Goal: Information Seeking & Learning: Learn about a topic

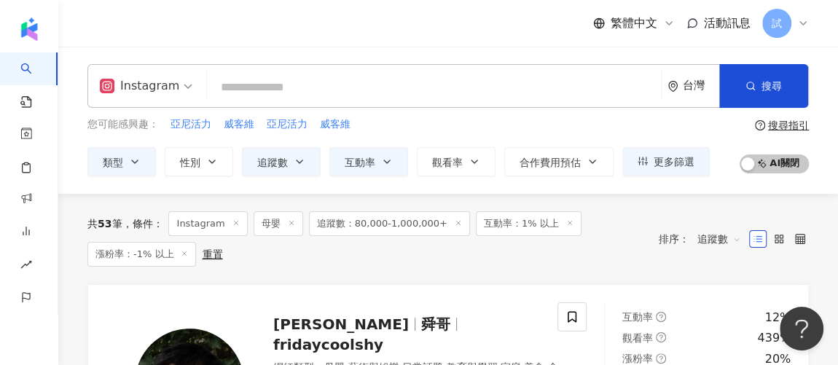
scroll to position [15, 0]
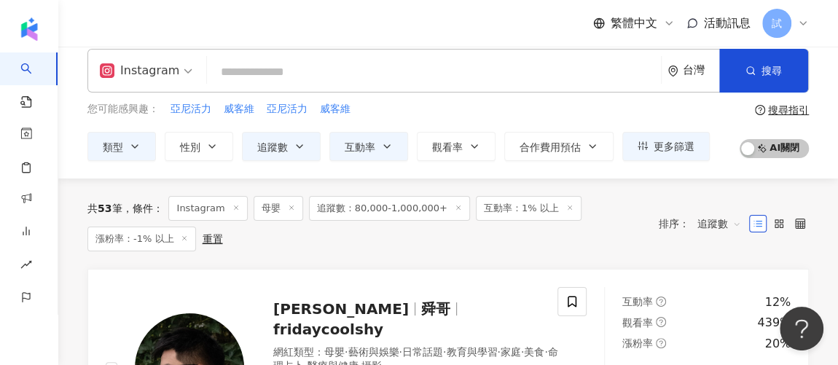
click at [288, 205] on icon at bounding box center [291, 207] width 7 height 7
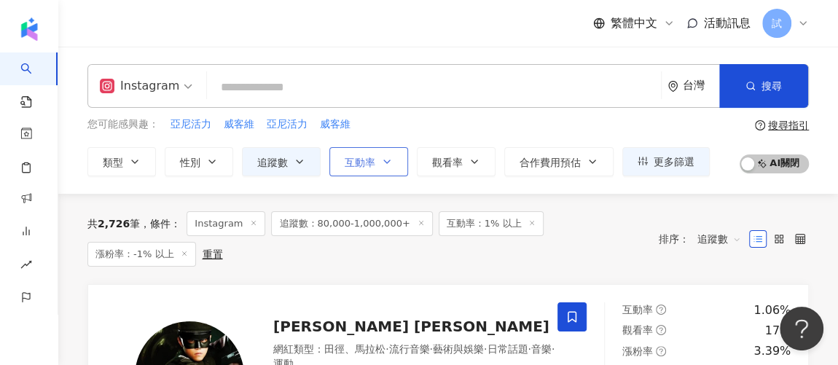
click at [371, 165] on span "互動率" at bounding box center [359, 163] width 31 height 12
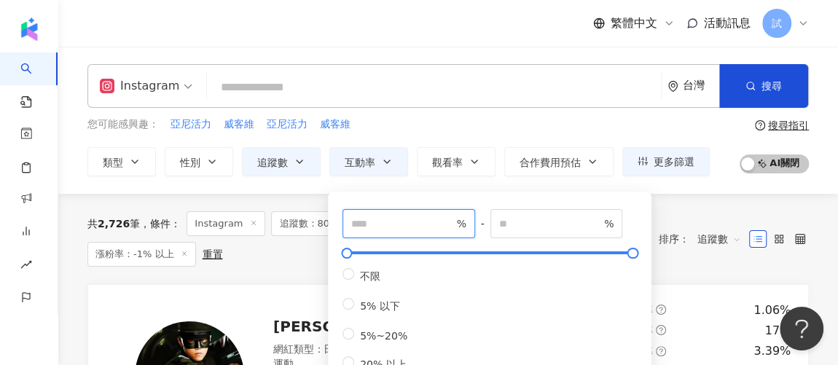
click at [375, 223] on input "*" at bounding box center [402, 224] width 102 height 16
type input "*"
click at [299, 261] on div "共 2,726 筆 條件 ： Instagram 追蹤數：80,000-1,000,000+ 互動率：1% 以上 漲粉率：-1% 以上 重置 排序： 追蹤數" at bounding box center [447, 239] width 721 height 90
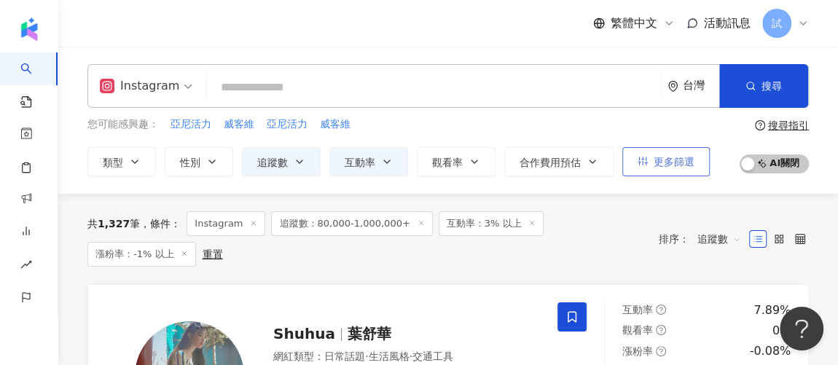
click at [685, 162] on span "更多篩選" at bounding box center [673, 162] width 41 height 12
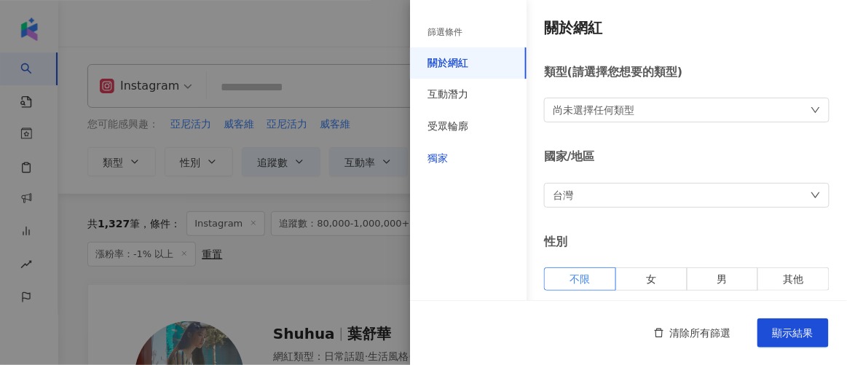
click at [432, 162] on div "獨家" at bounding box center [438, 158] width 20 height 15
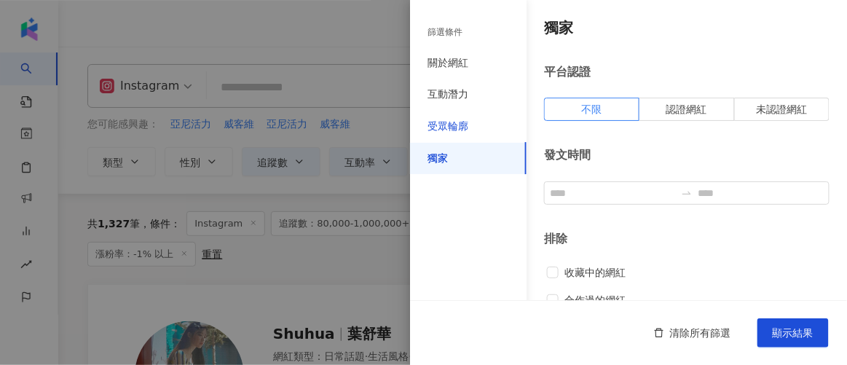
click at [462, 122] on div "受眾輪廓" at bounding box center [448, 126] width 41 height 15
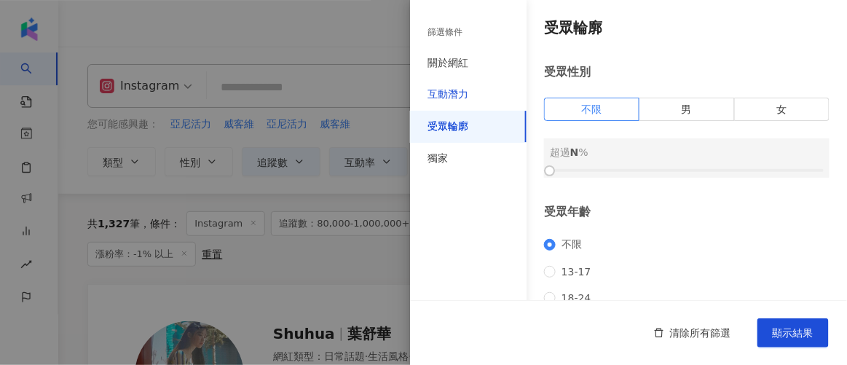
click at [465, 94] on div "互動潛力" at bounding box center [448, 94] width 41 height 15
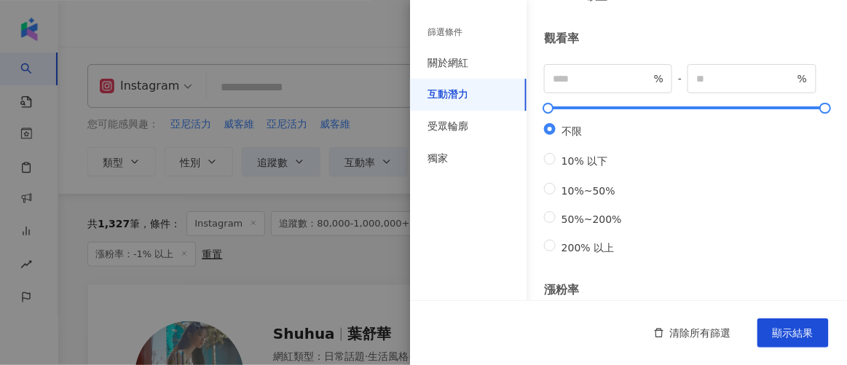
scroll to position [346, 0]
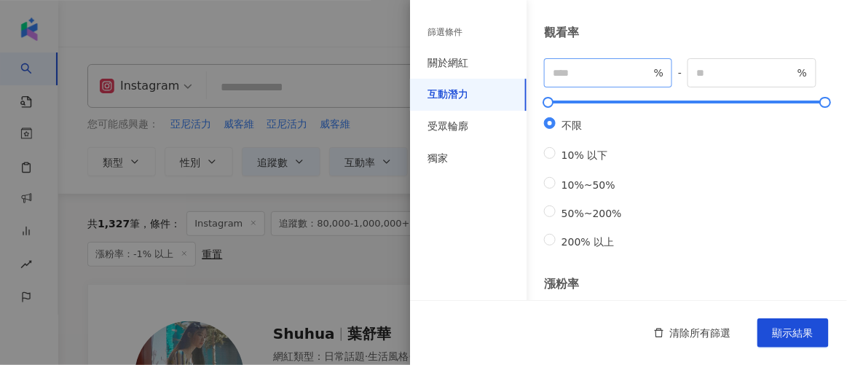
click at [583, 75] on span "%" at bounding box center [608, 72] width 128 height 29
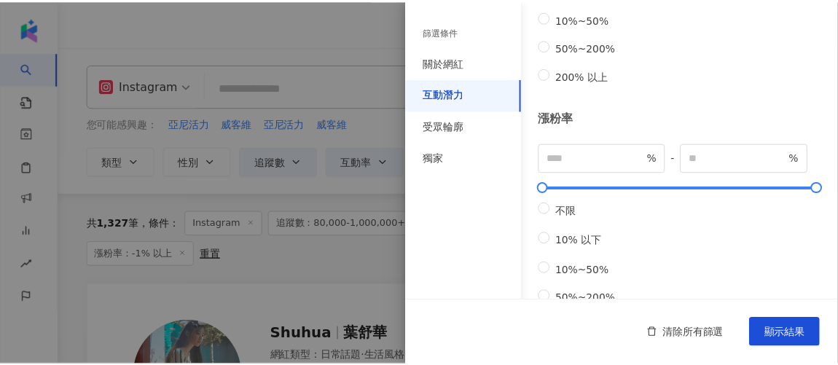
scroll to position [522, 0]
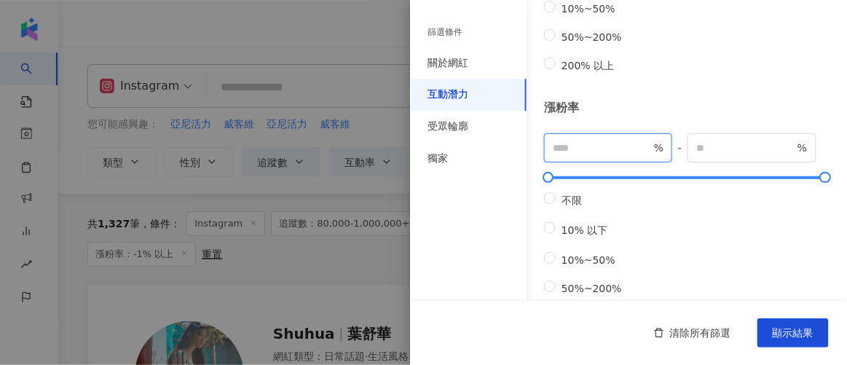
click at [594, 156] on input "**" at bounding box center [602, 148] width 98 height 16
type input "*"
click at [813, 339] on span "顯示結果" at bounding box center [793, 333] width 41 height 12
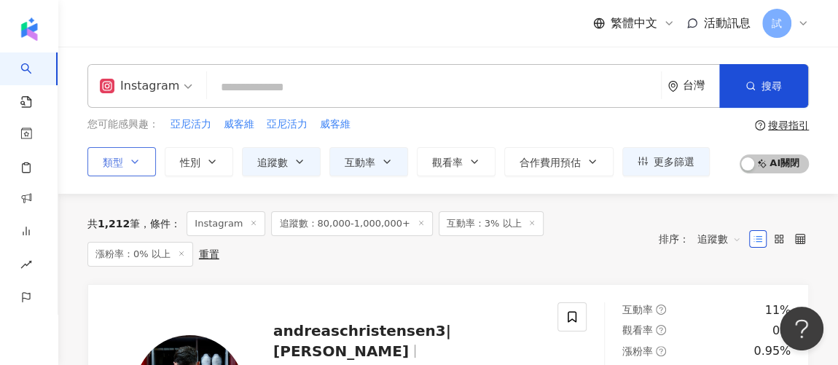
click at [127, 160] on button "類型" at bounding box center [121, 161] width 68 height 29
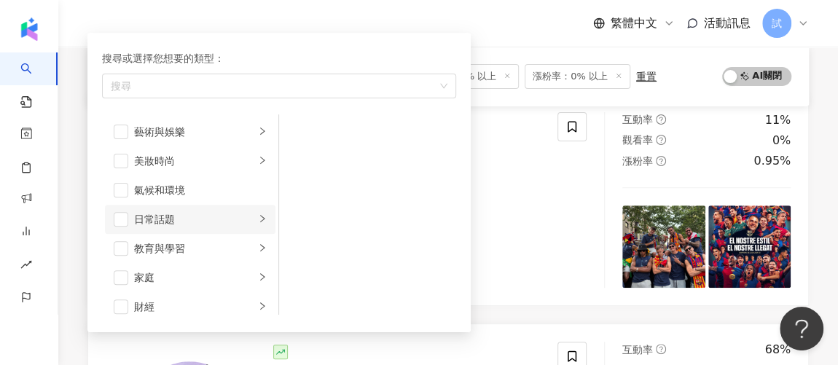
scroll to position [14, 0]
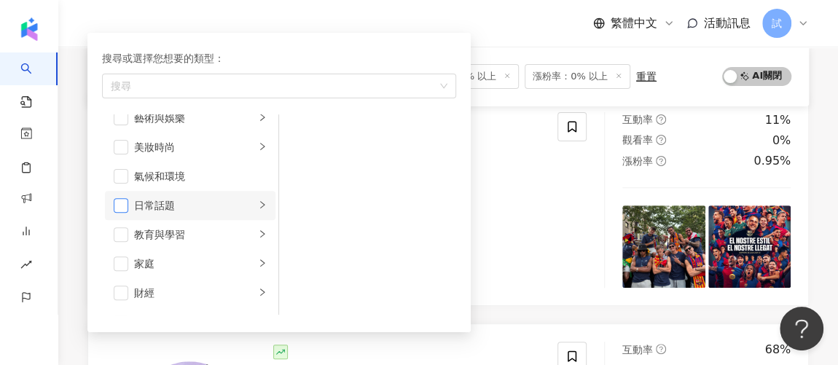
click at [122, 202] on span "button" at bounding box center [121, 205] width 15 height 15
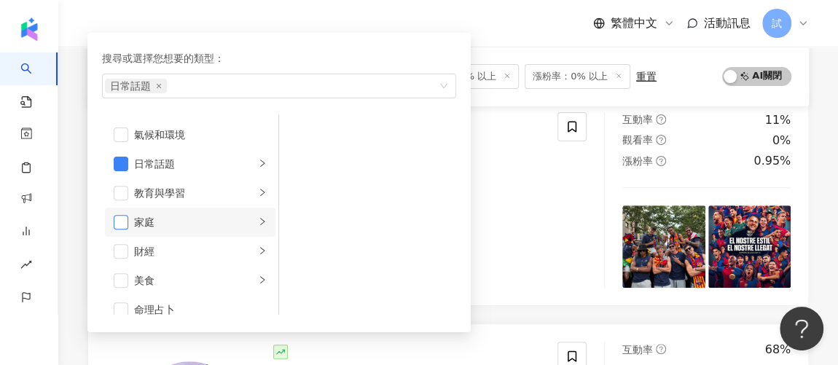
click at [119, 215] on span "button" at bounding box center [121, 222] width 15 height 15
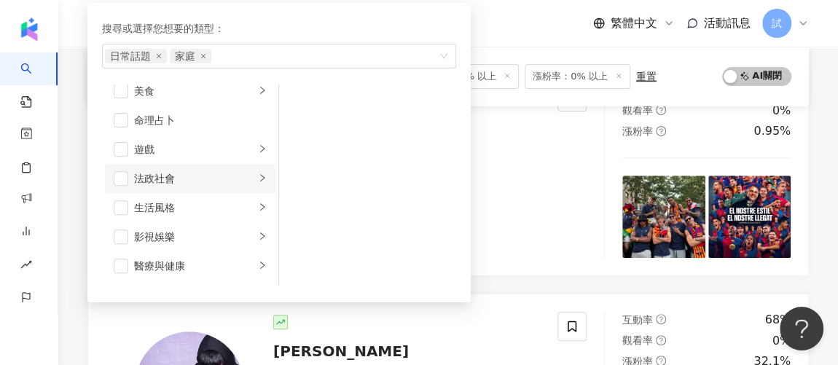
scroll to position [216, 0]
click at [120, 204] on span "button" at bounding box center [121, 206] width 15 height 15
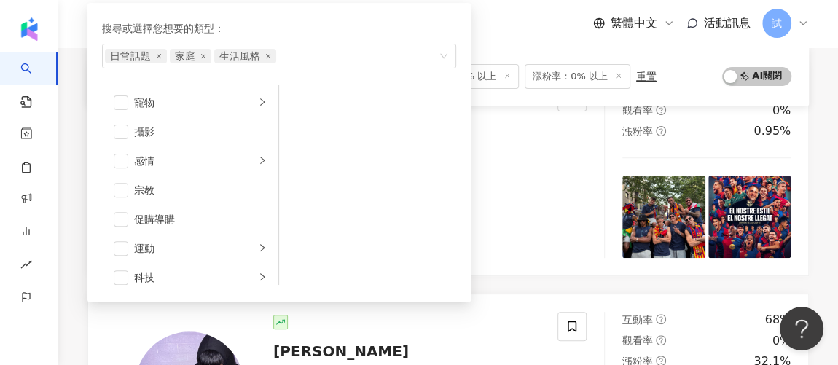
scroll to position [410, 0]
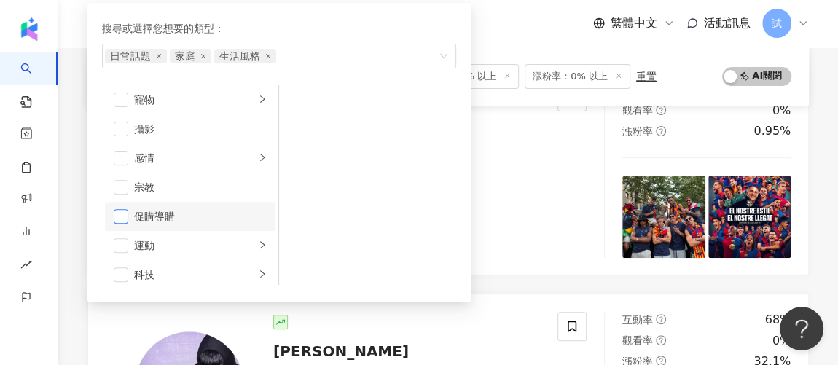
click at [121, 213] on span "button" at bounding box center [121, 216] width 15 height 15
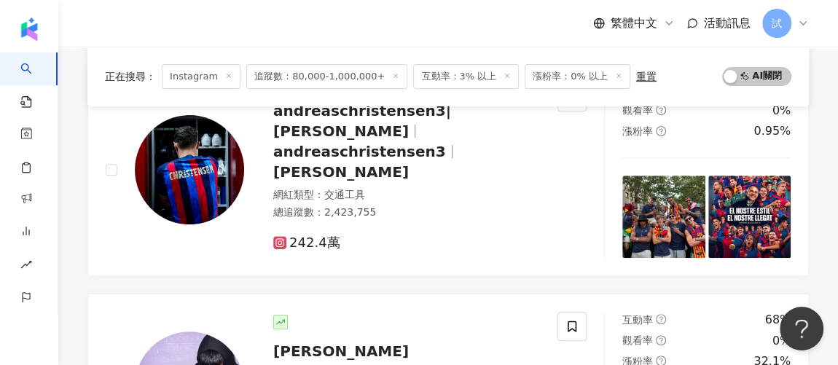
click at [673, 72] on div "正在搜尋 ： Instagram 追蹤數：80,000-1,000,000+ 互動率：3% 以上 漲粉率：0% 以上 重置 AI 開啟 AI 關閉" at bounding box center [448, 76] width 686 height 25
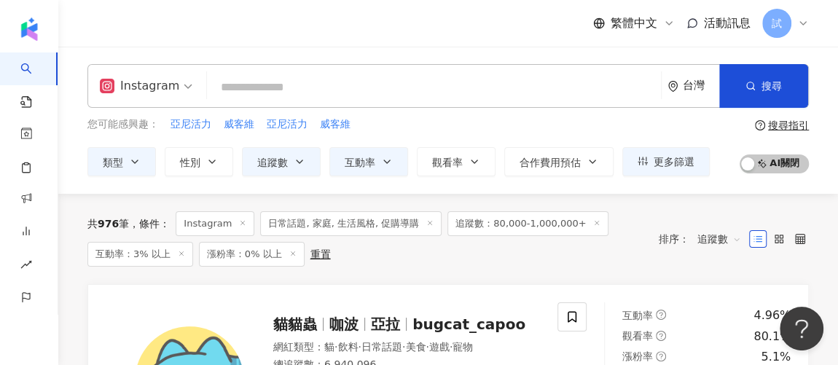
click at [179, 252] on line at bounding box center [181, 253] width 4 height 4
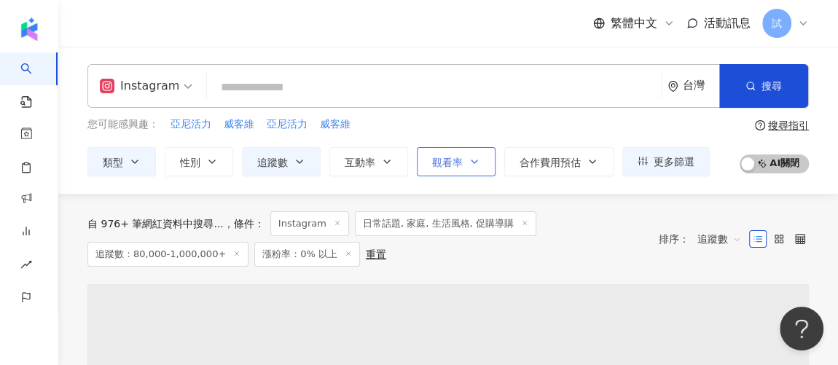
click at [470, 164] on icon "button" at bounding box center [474, 162] width 12 height 12
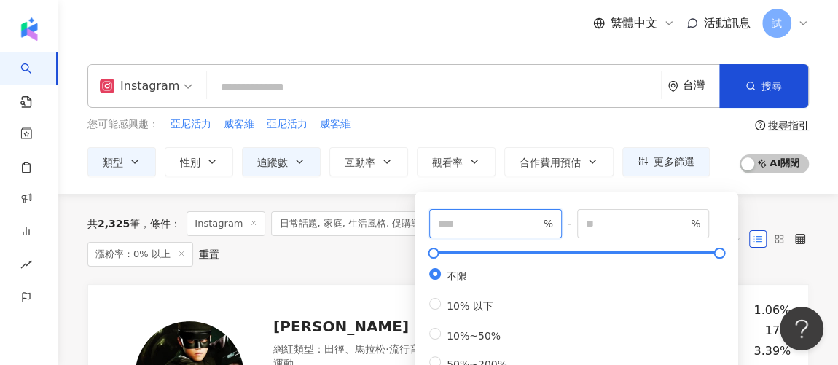
click at [468, 224] on input "number" at bounding box center [489, 224] width 102 height 16
click at [366, 261] on div "共 2,325 筆 條件 ： Instagram 日常話題, 家庭, 生活風格, 促購導購 追蹤數：80,000-1,000,000+ 漲粉率：0% 以上 重置" at bounding box center [365, 238] width 556 height 55
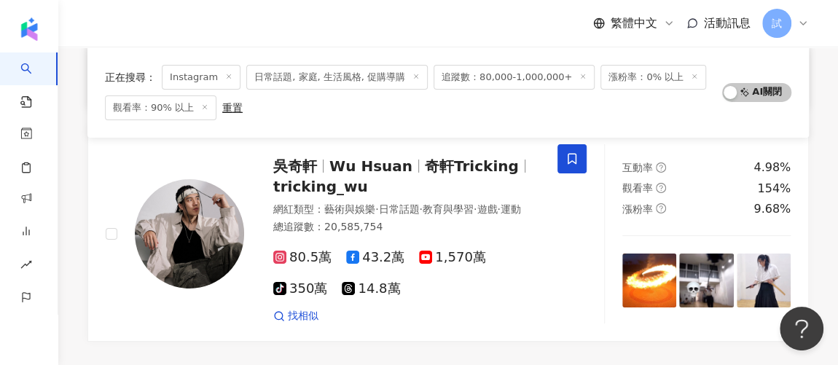
scroll to position [2506, 0]
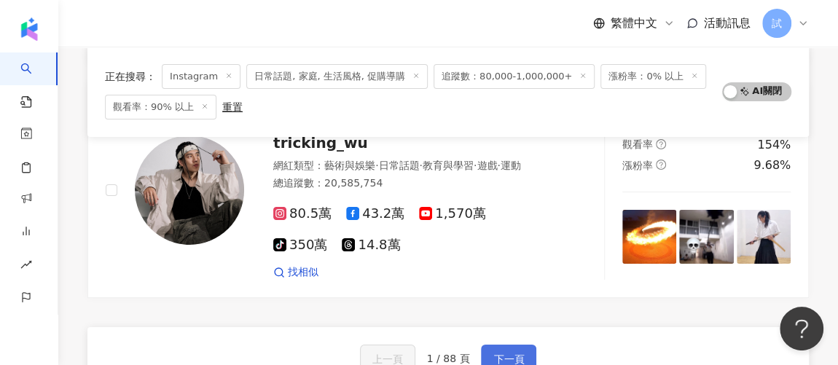
click at [496, 353] on span "下一頁" at bounding box center [508, 359] width 31 height 12
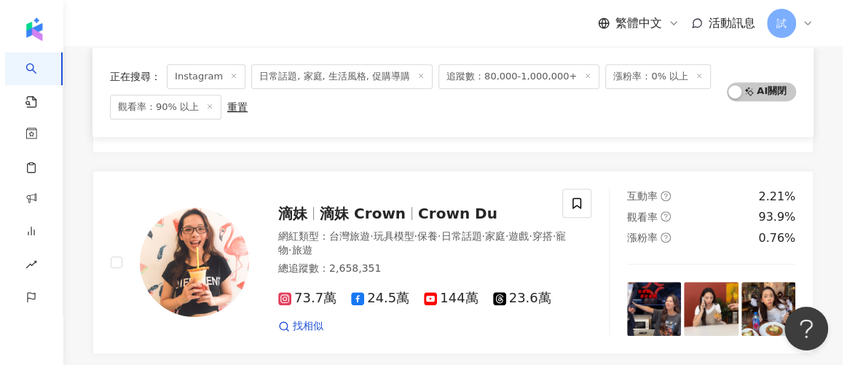
scroll to position [0, 0]
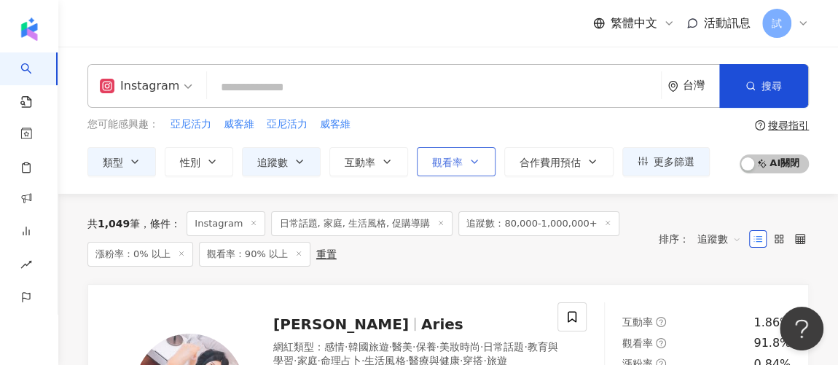
click at [465, 157] on button "觀看率" at bounding box center [456, 161] width 79 height 29
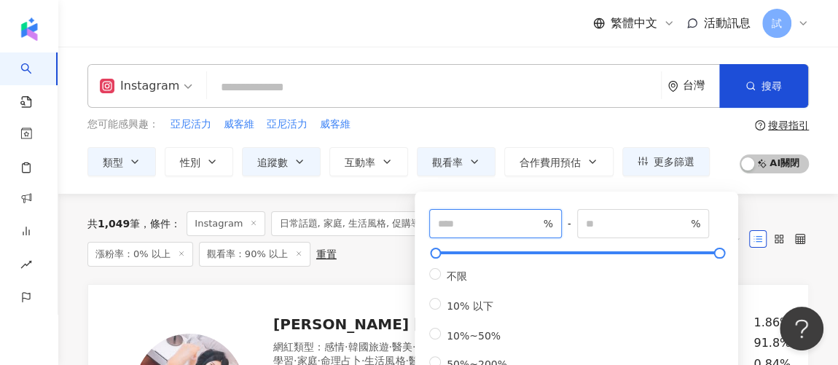
click at [482, 224] on input "**" at bounding box center [489, 224] width 102 height 16
type input "**"
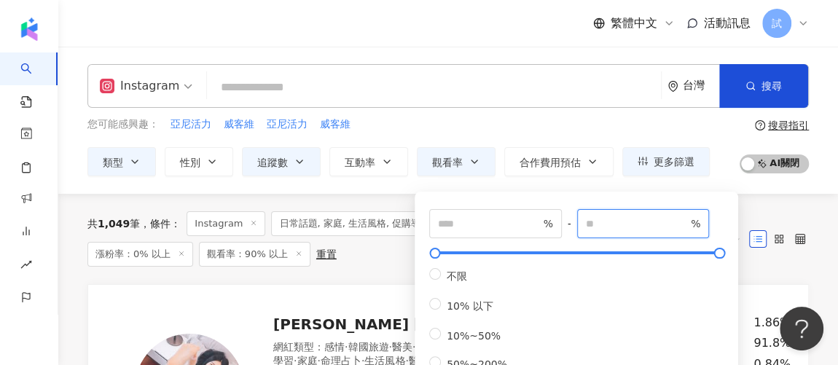
click at [629, 222] on input "number" at bounding box center [637, 224] width 102 height 16
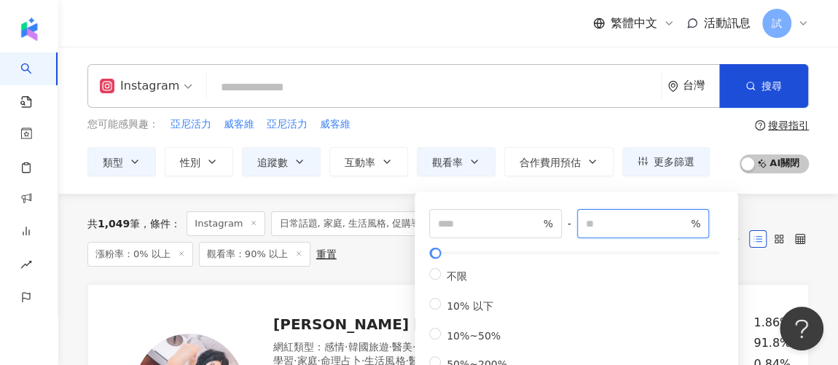
type input "**"
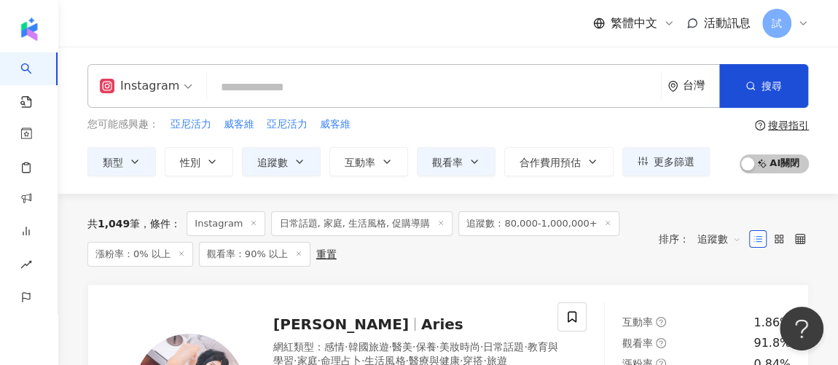
click at [383, 266] on div "共 1,049 筆 條件 ： Instagram 日常話題, 家庭, 生活風格, 促購導購 追蹤數：80,000-1,000,000+ 漲粉率：0% 以上 觀…" at bounding box center [447, 239] width 721 height 90
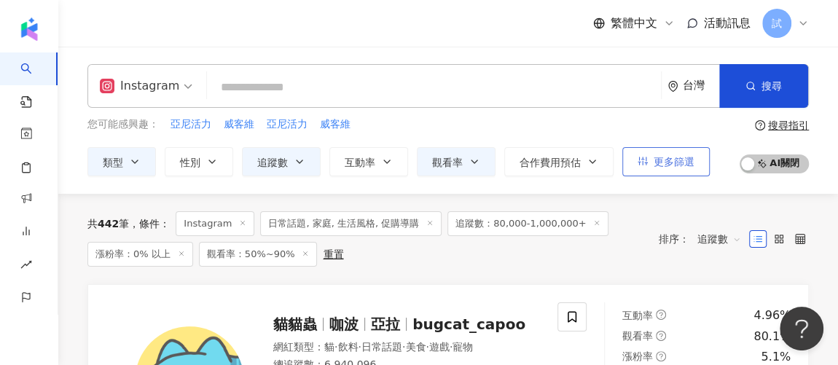
click at [667, 158] on span "更多篩選" at bounding box center [673, 162] width 41 height 12
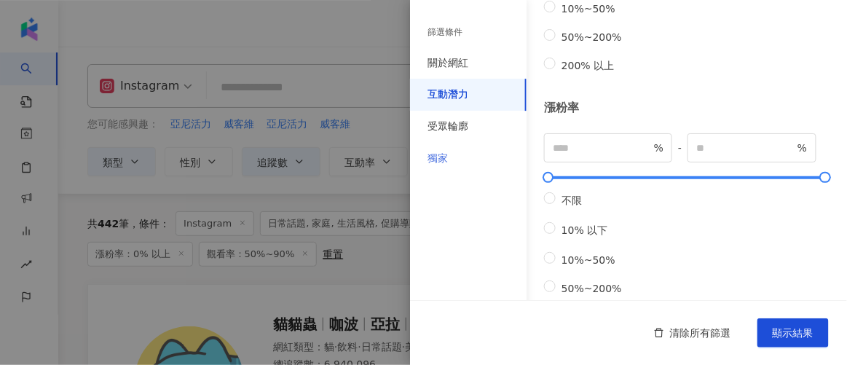
click at [449, 159] on div "獨家" at bounding box center [468, 159] width 117 height 32
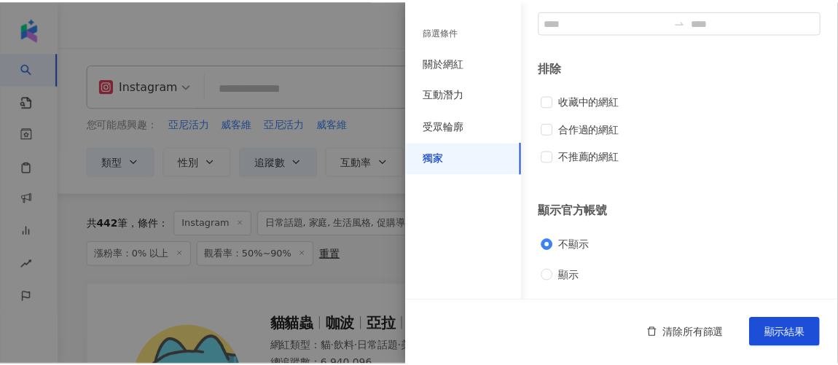
scroll to position [171, 0]
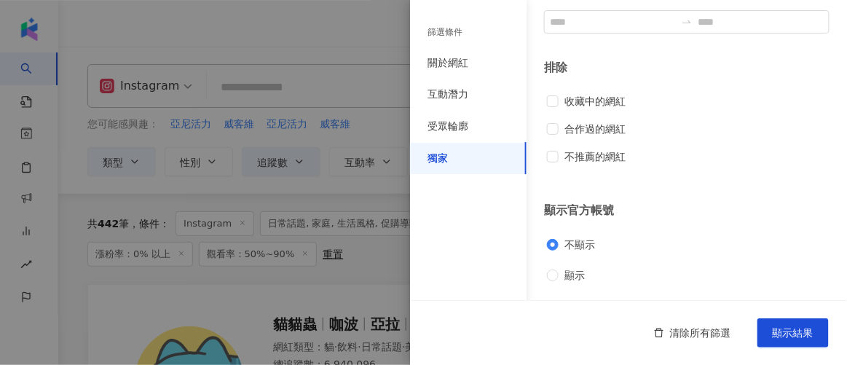
click at [382, 259] on div at bounding box center [423, 182] width 847 height 365
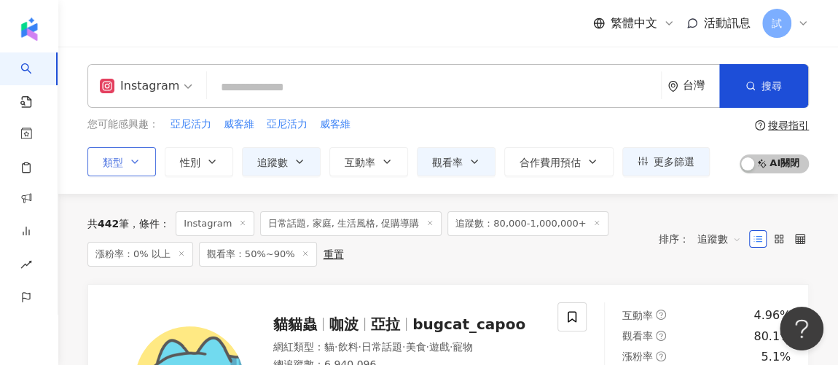
click at [138, 159] on icon "button" at bounding box center [135, 162] width 12 height 12
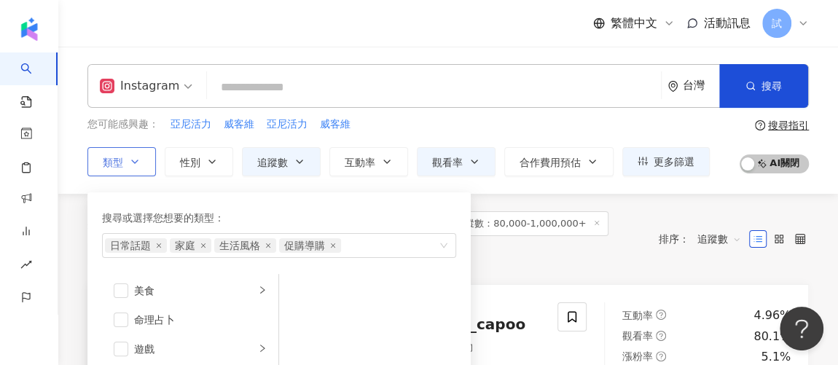
scroll to position [205, 0]
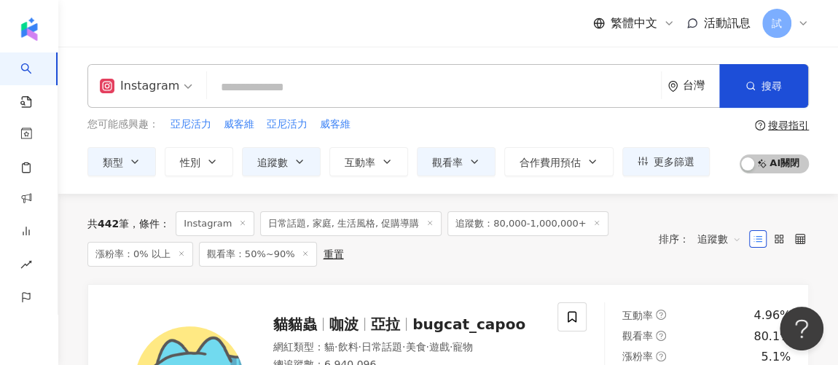
click at [604, 267] on div "共 442 筆 條件 ： Instagram 日常話題, 家庭, 生活風格, 促購導購 追蹤數：80,000-1,000,000+ 漲粉率：0% 以上 觀看率…" at bounding box center [447, 239] width 721 height 90
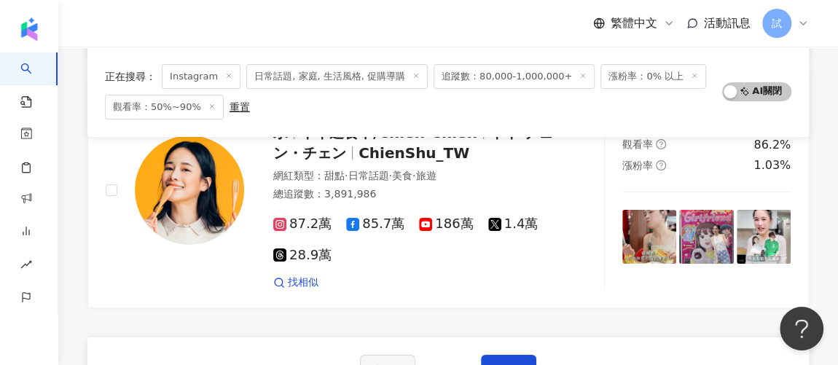
scroll to position [2658, 0]
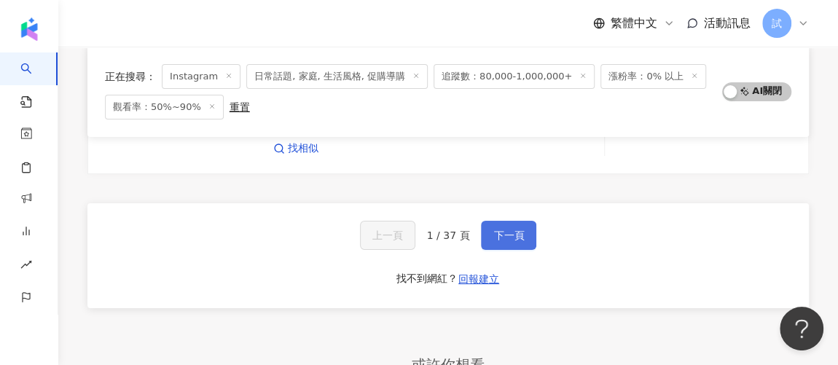
click at [494, 229] on span "下一頁" at bounding box center [508, 235] width 31 height 12
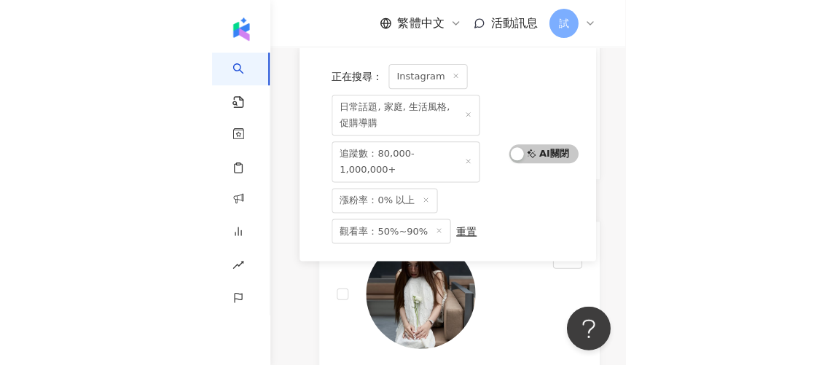
scroll to position [1744, 0]
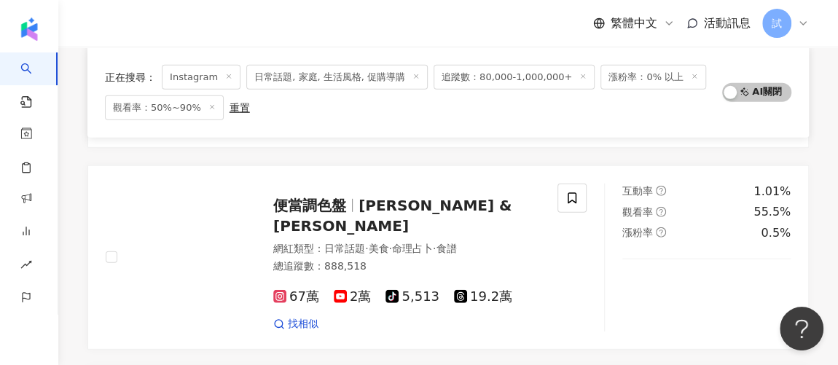
scroll to position [2023, 0]
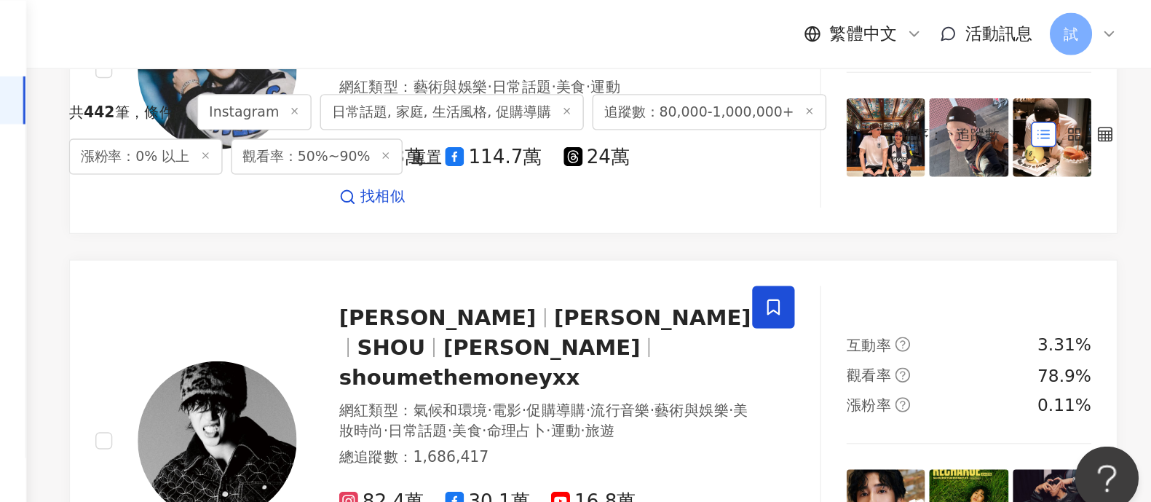
scroll to position [0, 0]
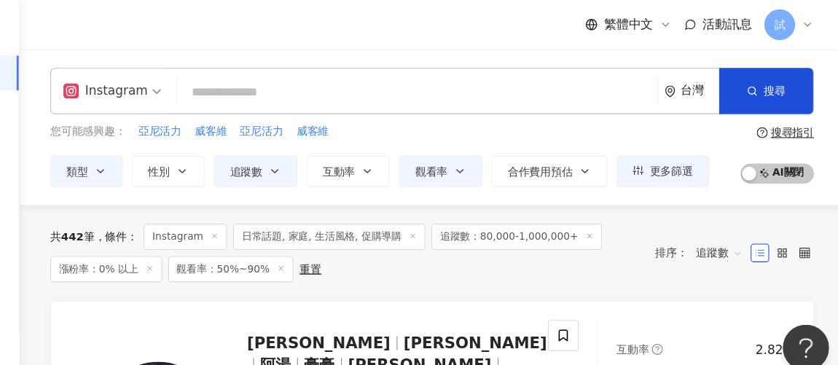
click at [304, 251] on line at bounding box center [306, 253] width 4 height 4
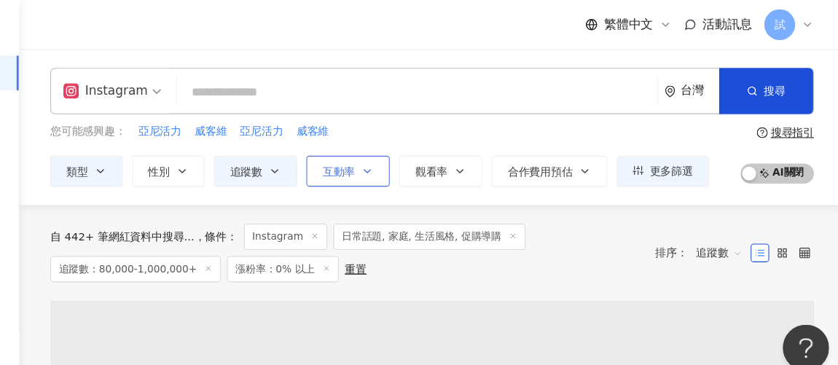
click at [388, 162] on icon "button" at bounding box center [387, 162] width 12 height 12
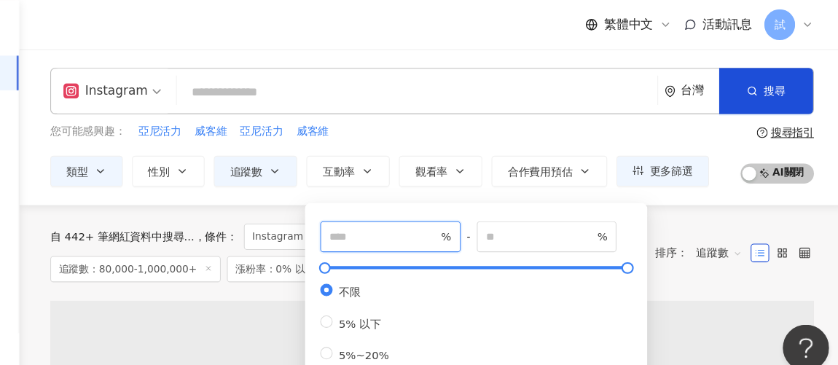
click at [391, 227] on input "number" at bounding box center [402, 224] width 102 height 16
type input "*"
click at [714, 209] on div "自 442+ 筆網紅資料中搜尋... 條件 ： Instagram 日常話題, 家庭, 生活風格, 促購導購 追蹤數：80,000-1,000,000+ 漲粉…" at bounding box center [447, 239] width 721 height 90
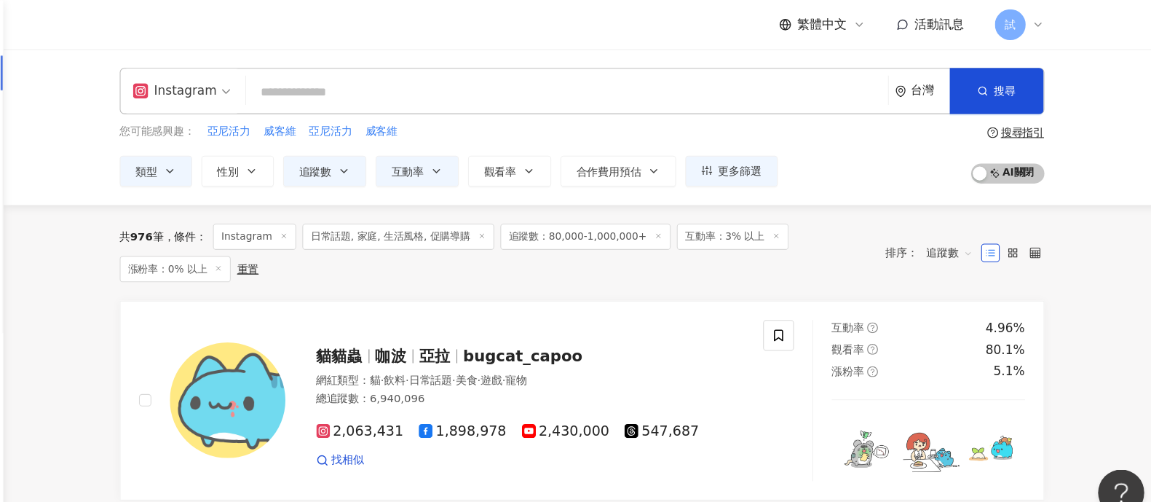
drag, startPoint x: 799, startPoint y: 3, endPoint x: 840, endPoint y: 144, distance: 147.1
click at [837, 144] on div "您可能感興趣： 亞尼活力 威客維 亞尼活力 威客維 類型 性別 追蹤數 互動率 觀看率 合作費用預估 更多篩選 篩選條件 關於網紅 互動潛力 受眾輪廓 獨家 …" at bounding box center [605, 147] width 874 height 60
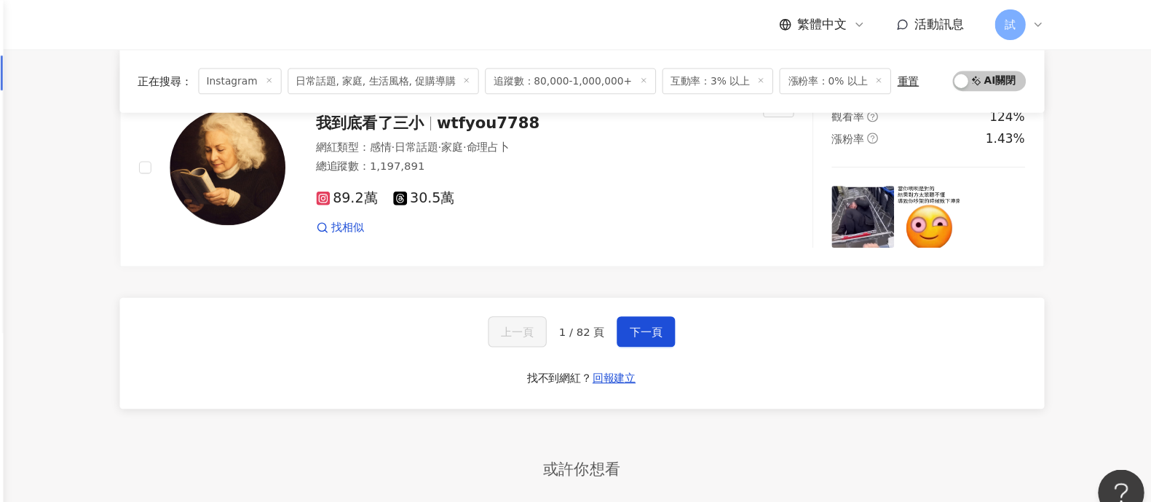
scroll to position [2459, 0]
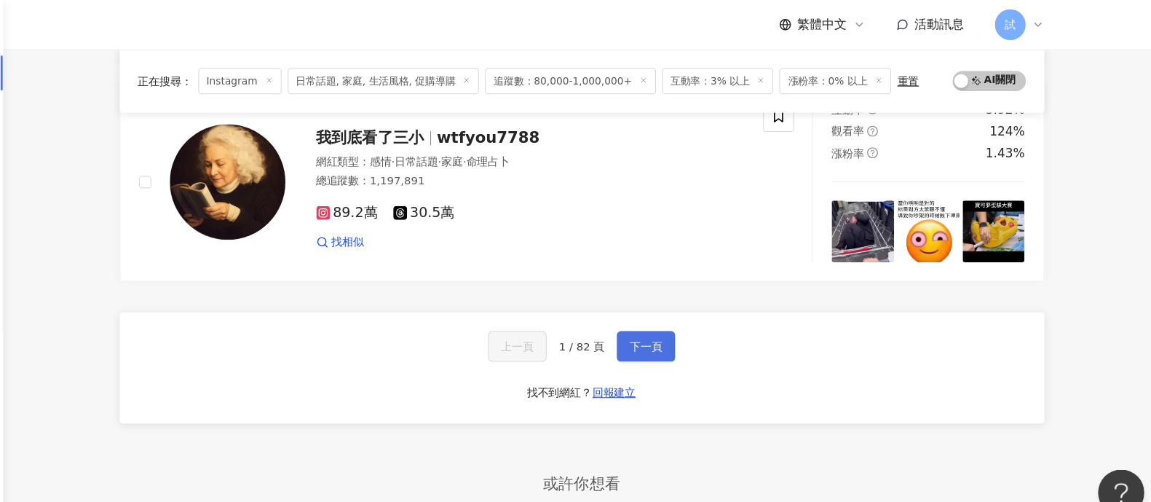
click at [661, 321] on span "下一頁" at bounding box center [665, 327] width 31 height 12
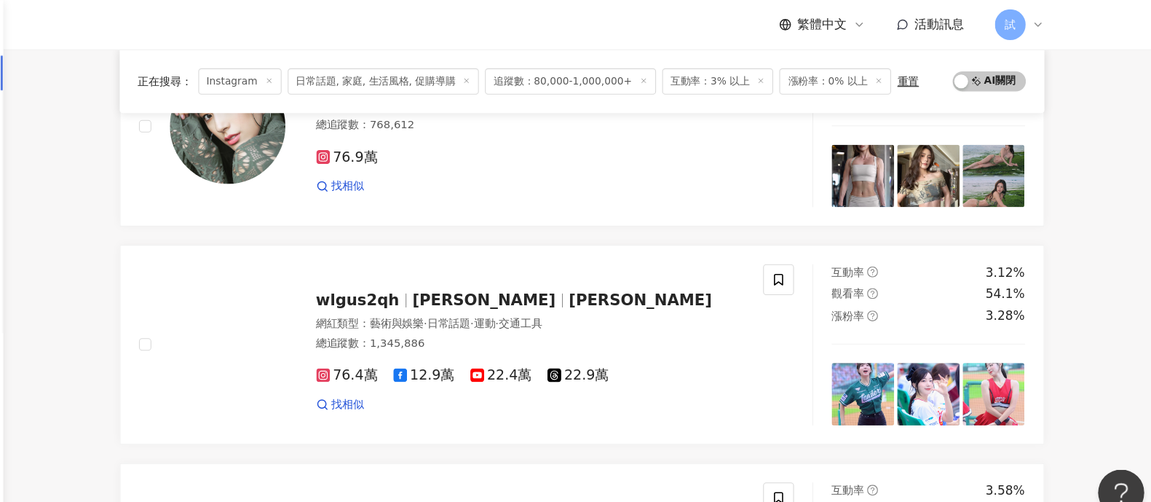
scroll to position [2463, 0]
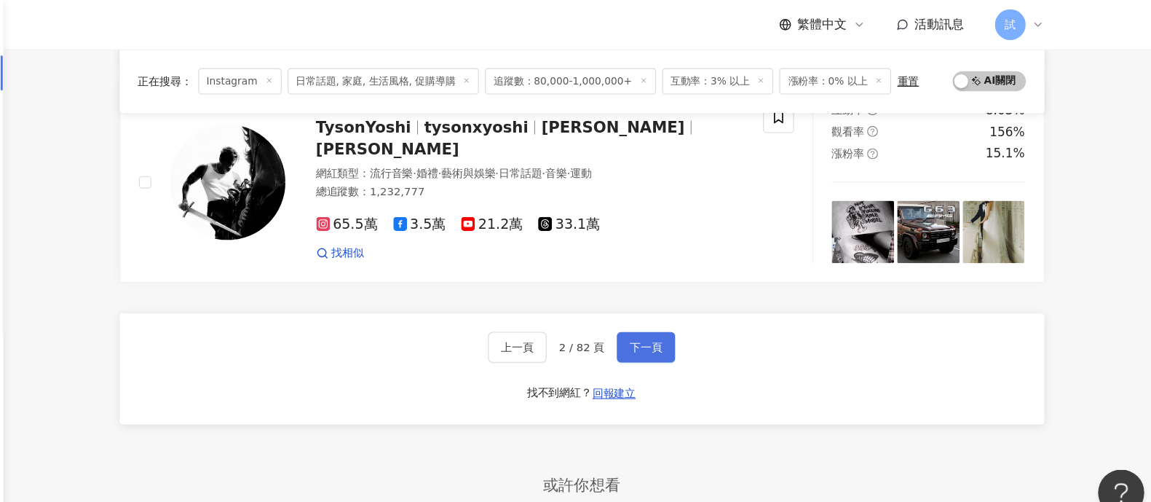
click at [678, 328] on span "下一頁" at bounding box center [665, 328] width 31 height 12
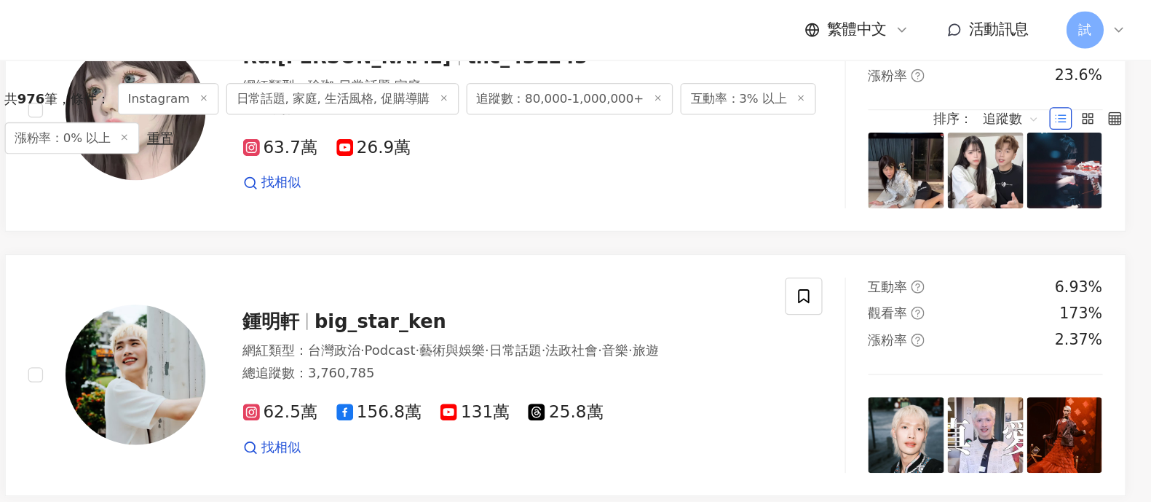
scroll to position [0, 0]
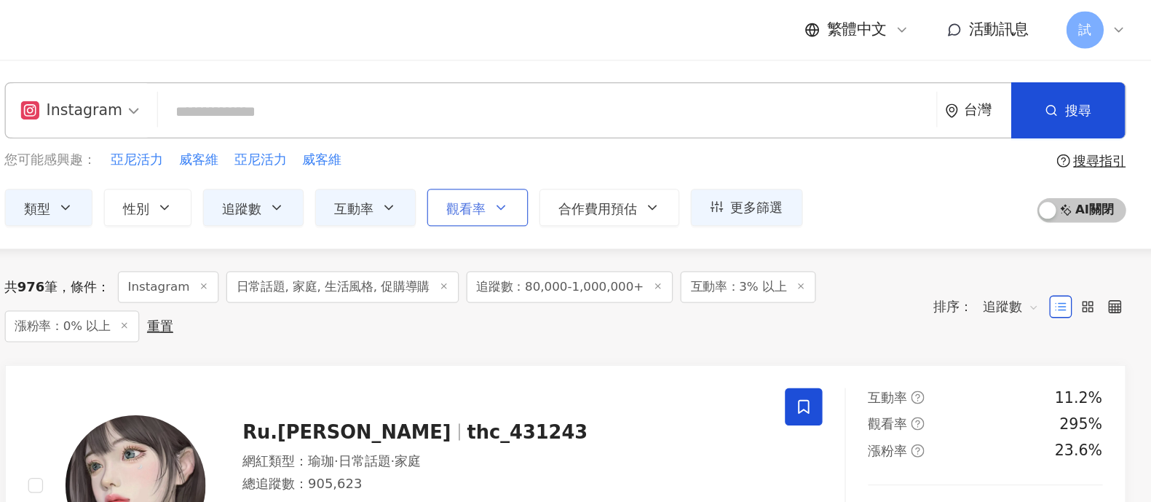
click at [532, 153] on button "觀看率" at bounding box center [536, 161] width 79 height 29
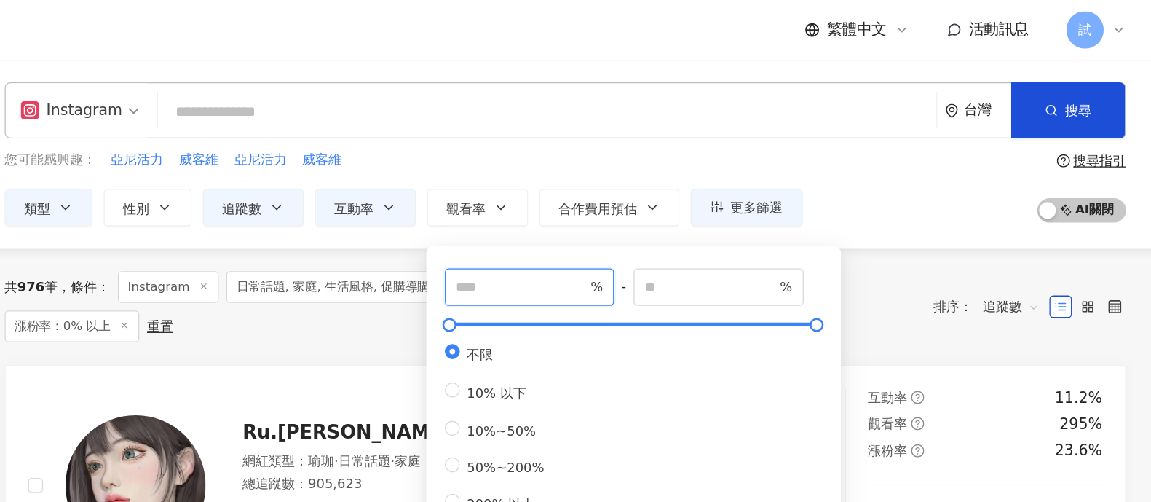
click at [545, 228] on input "number" at bounding box center [571, 224] width 102 height 16
type input "**"
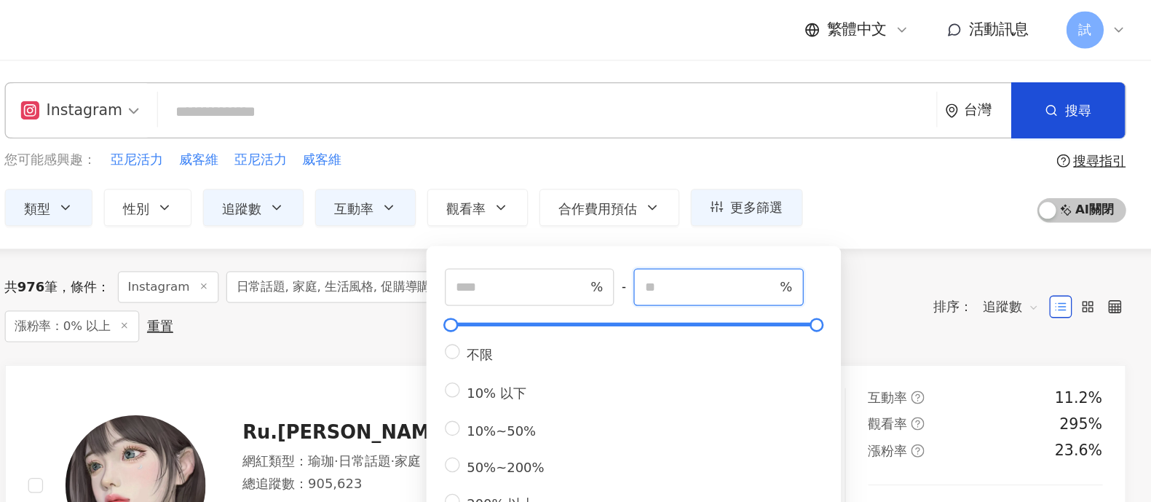
click at [704, 220] on input "number" at bounding box center [718, 224] width 102 height 16
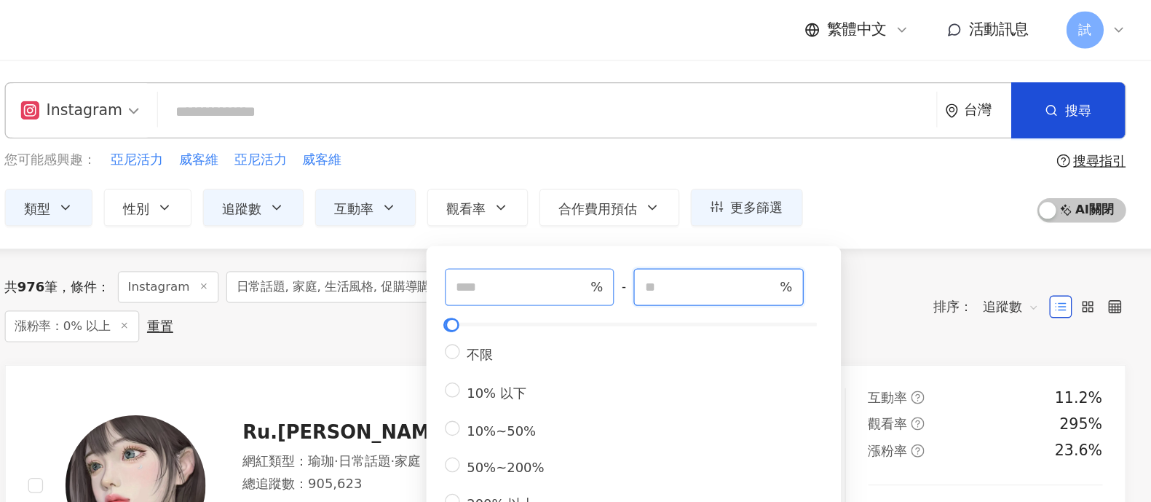
type input "**"
click at [557, 224] on input "**" at bounding box center [571, 224] width 102 height 16
type input "**"
click at [837, 217] on div "共 976 筆 條件 ： Instagram 日常話題, 家庭, 生活風格, 促購導購 追蹤數：80,000-1,000,000+ 互動率：3% 以上 漲粉率…" at bounding box center [522, 238] width 709 height 55
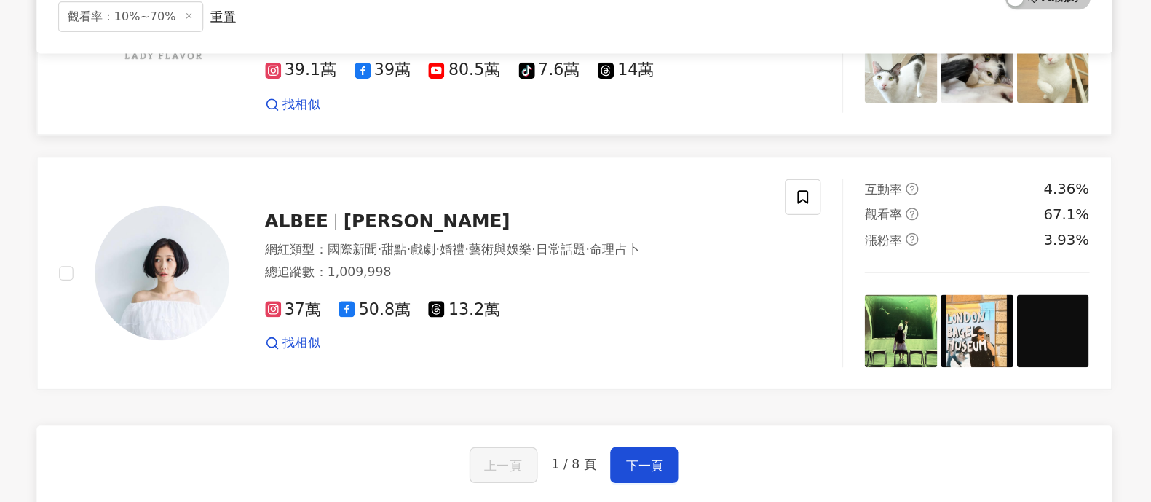
scroll to position [2376, 0]
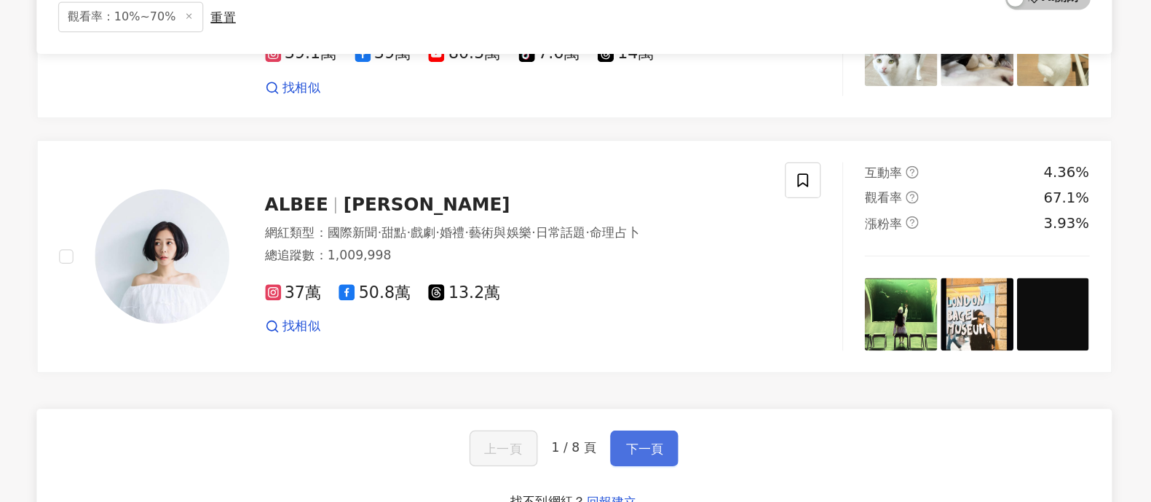
click at [662, 354] on span "下一頁" at bounding box center [662, 458] width 31 height 12
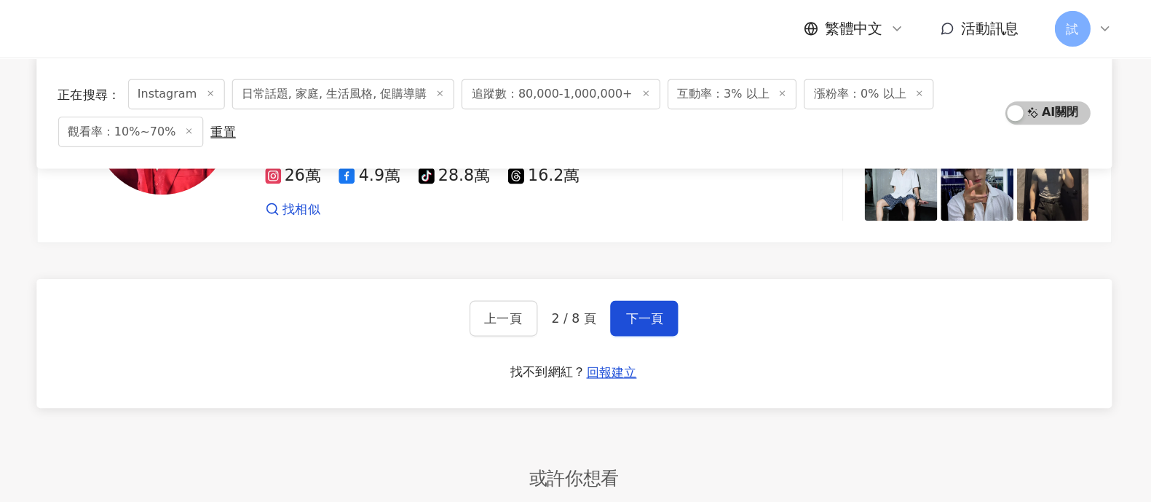
scroll to position [2542, 0]
click at [562, 259] on span "上一頁" at bounding box center [547, 259] width 31 height 12
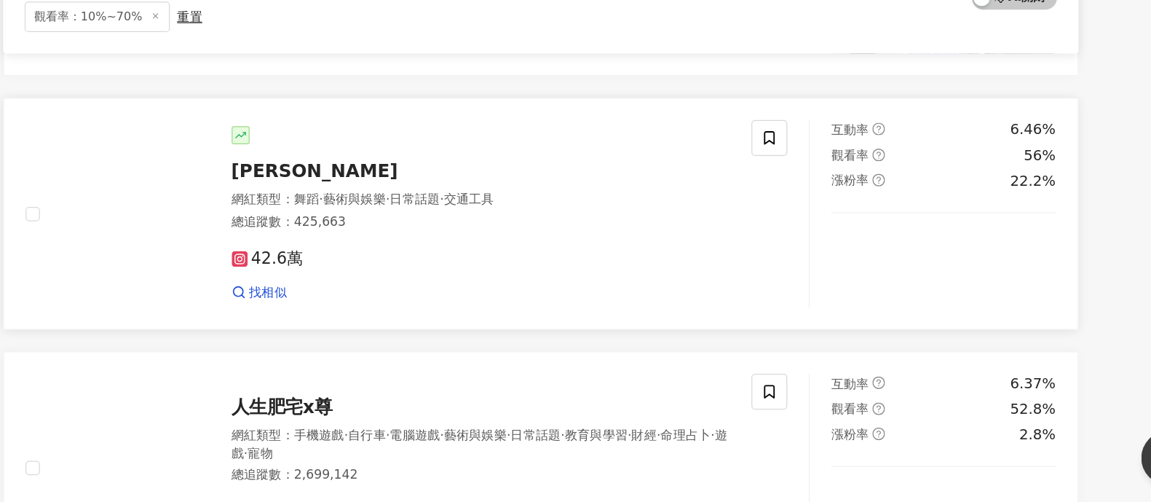
scroll to position [1857, 0]
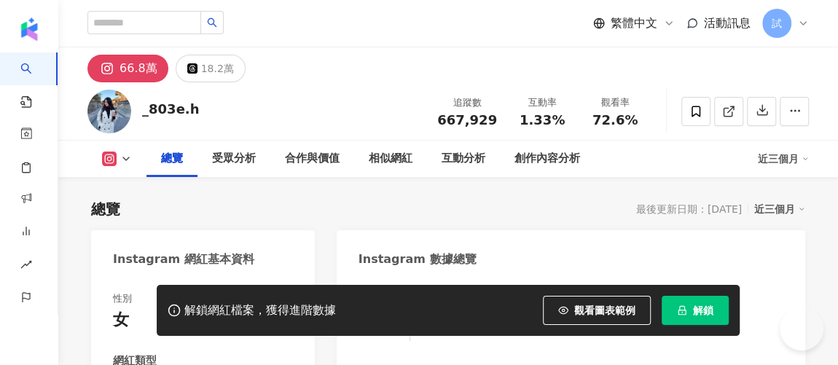
click at [695, 315] on span "解鎖" at bounding box center [703, 310] width 20 height 12
click at [689, 302] on button "解鎖" at bounding box center [694, 310] width 67 height 29
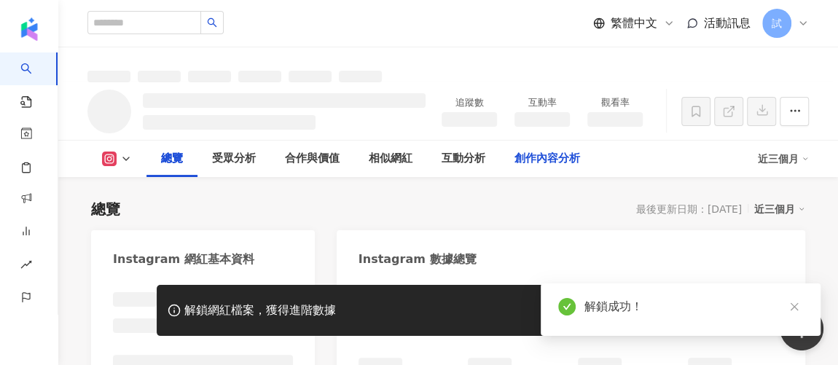
click at [554, 159] on div "創作內容分析" at bounding box center [547, 158] width 66 height 17
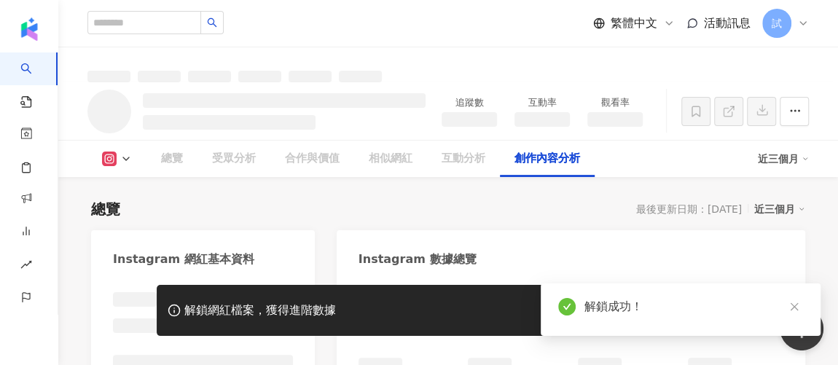
scroll to position [3619, 0]
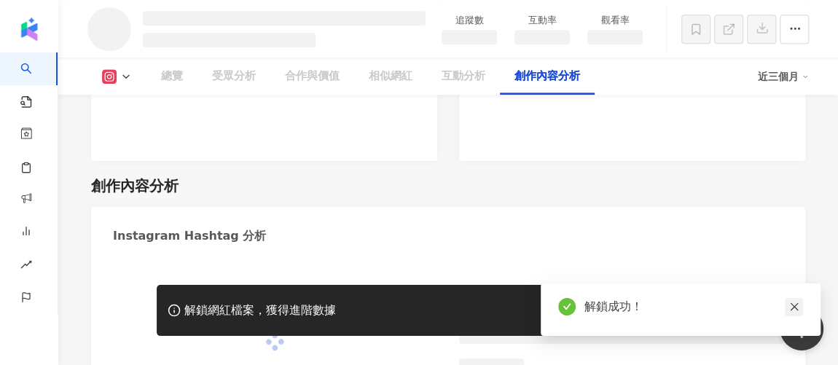
scroll to position [3856, 0]
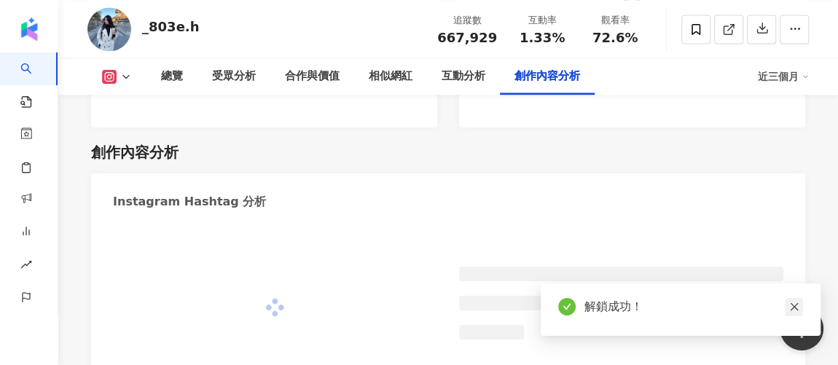
click at [796, 310] on icon "close" at bounding box center [793, 307] width 8 height 8
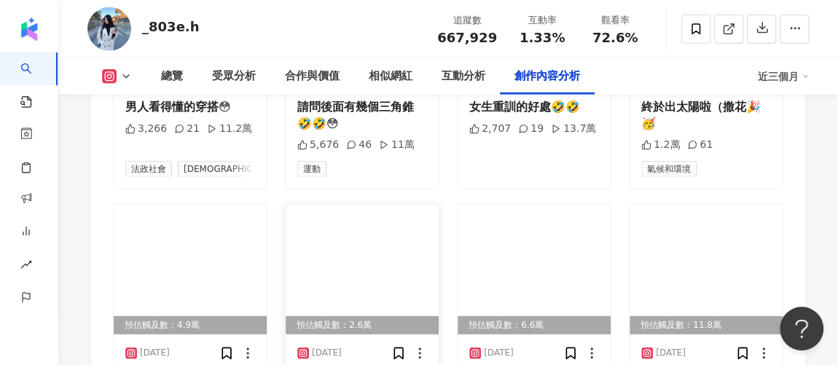
scroll to position [4753, 0]
